Goal: Information Seeking & Learning: Learn about a topic

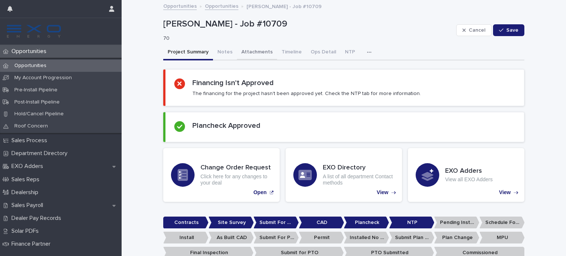
click at [258, 50] on button "Attachments" at bounding box center [257, 52] width 40 height 15
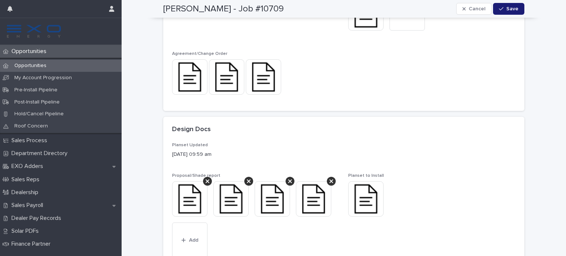
scroll to position [153, 0]
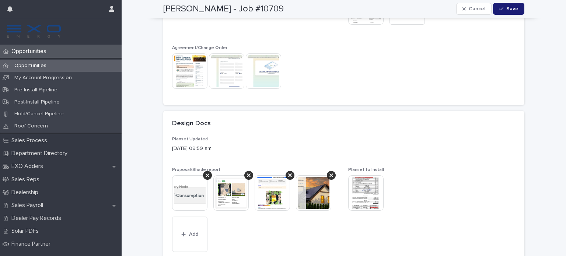
click at [217, 77] on img at bounding box center [226, 70] width 35 height 35
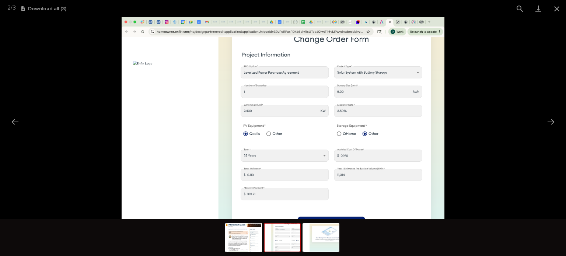
scroll to position [0, 0]
click at [488, 80] on picture at bounding box center [283, 118] width 566 height 202
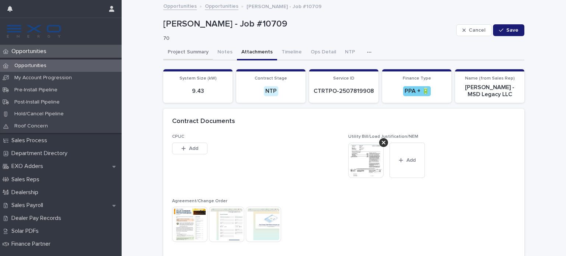
click at [185, 56] on button "Project Summary" at bounding box center [188, 52] width 50 height 15
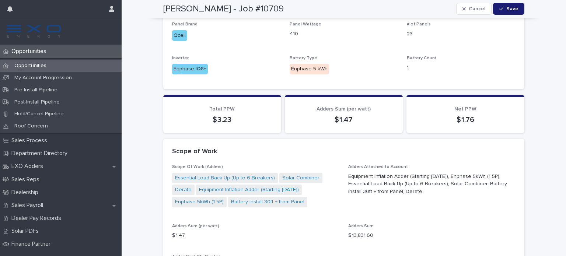
scroll to position [674, 0]
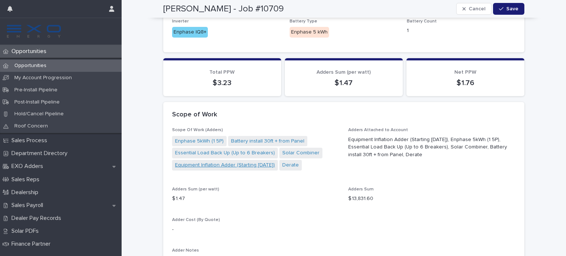
click at [243, 161] on link "Equipment Inflation Adder (Starting [DATE])" at bounding box center [225, 165] width 100 height 8
